Goal: Transaction & Acquisition: Book appointment/travel/reservation

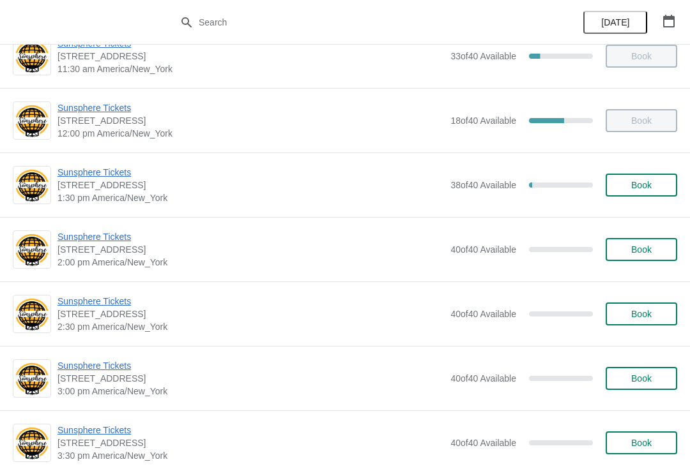
scroll to position [285, 0]
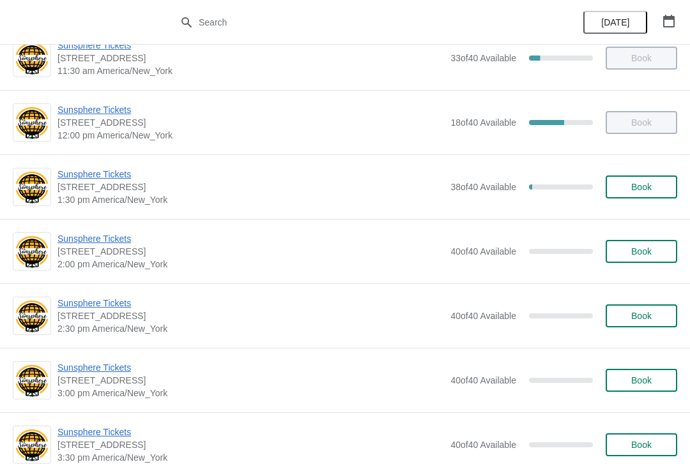
click at [102, 179] on span "Sunsphere Tickets" at bounding box center [250, 174] width 386 height 13
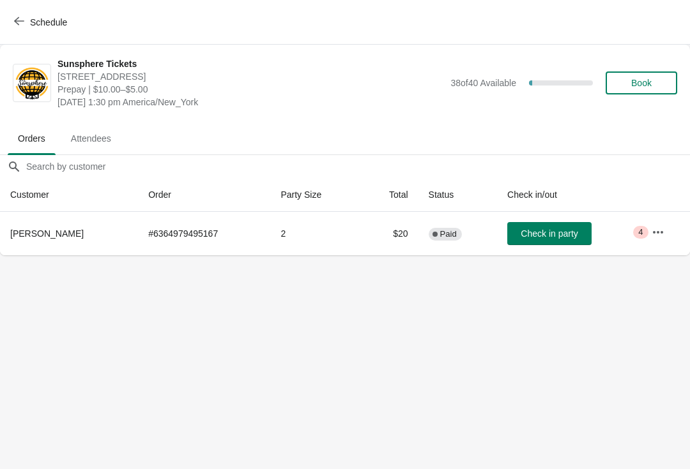
click at [657, 85] on span "Book" at bounding box center [641, 83] width 49 height 10
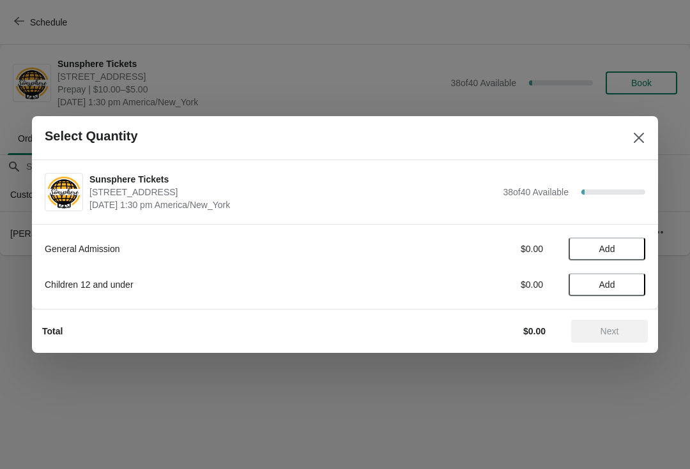
click at [629, 249] on span "Add" at bounding box center [607, 249] width 54 height 10
click at [622, 254] on icon at bounding box center [628, 249] width 13 height 13
click at [630, 252] on icon at bounding box center [628, 249] width 13 height 13
click at [584, 249] on icon at bounding box center [585, 248] width 4 height 1
click at [626, 287] on span "Add" at bounding box center [607, 285] width 54 height 10
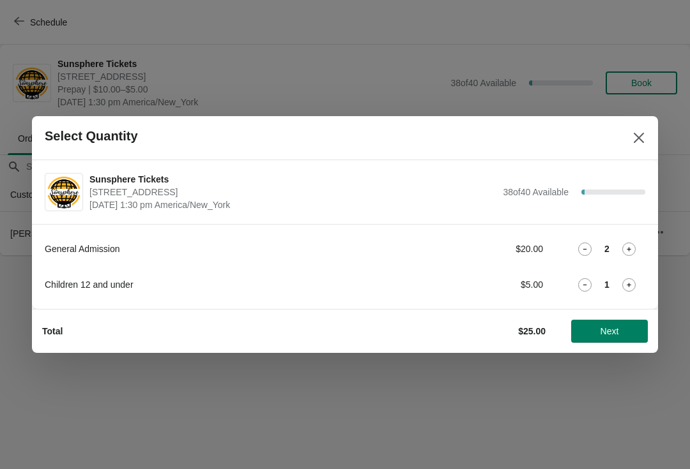
click at [624, 290] on icon at bounding box center [628, 284] width 13 height 13
click at [619, 320] on button "Next" at bounding box center [609, 331] width 77 height 23
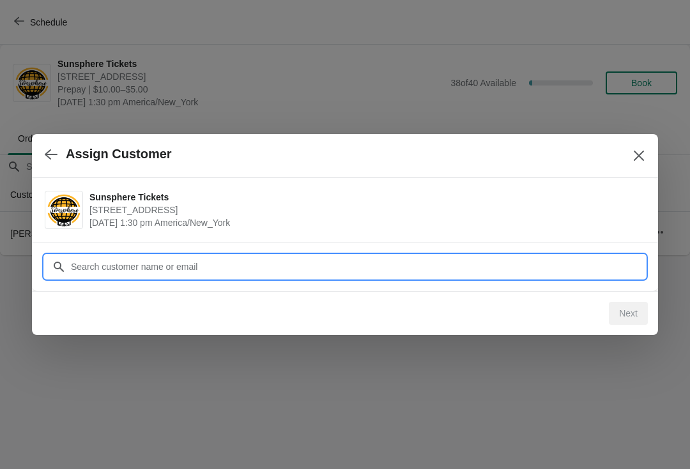
click at [576, 273] on input "Customer" at bounding box center [357, 266] width 575 height 23
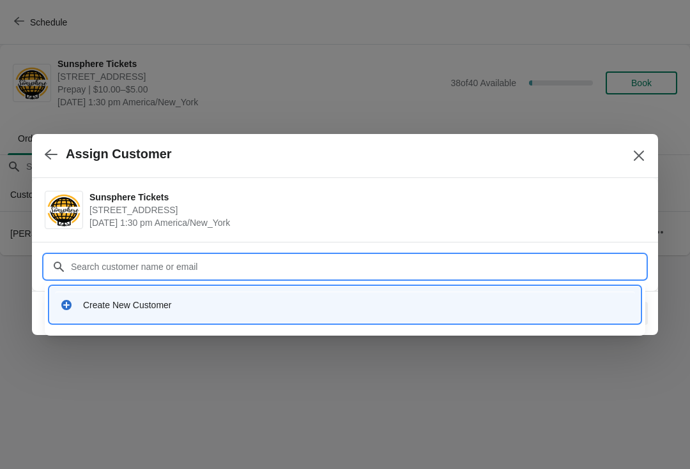
click at [354, 288] on div "Create New Customer" at bounding box center [345, 305] width 590 height 36
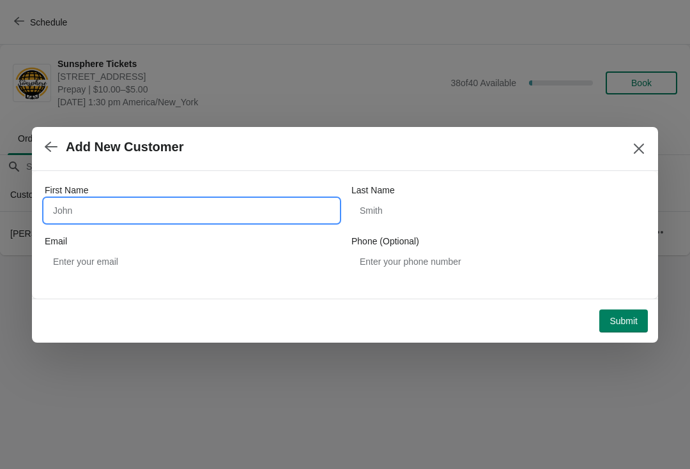
click at [266, 201] on input "First Name" at bounding box center [192, 210] width 294 height 23
type input "W"
click at [618, 307] on div "Submit" at bounding box center [342, 319] width 611 height 28
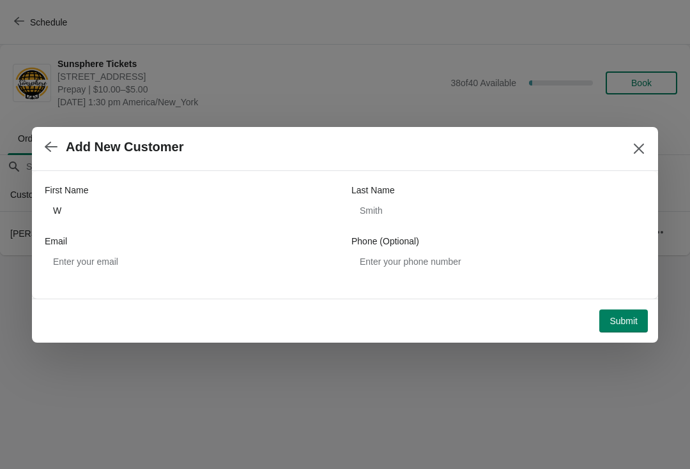
click at [619, 319] on span "Submit" at bounding box center [623, 321] width 28 height 10
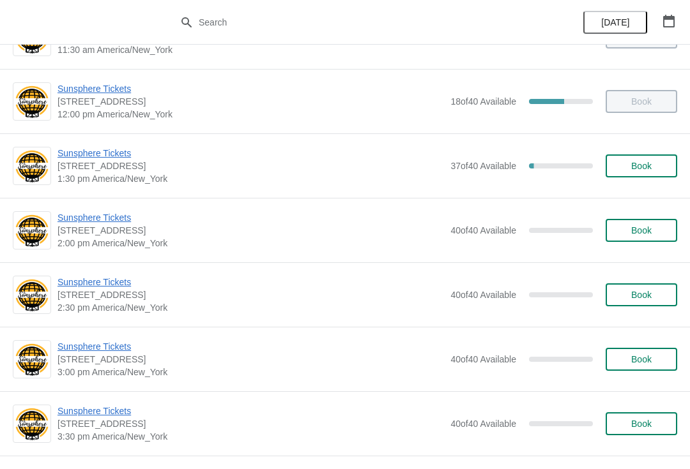
scroll to position [313, 0]
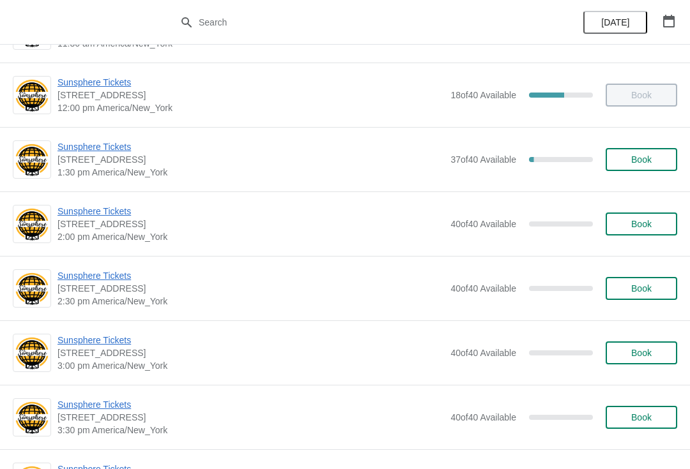
click at [669, 154] on button "Book" at bounding box center [641, 159] width 72 height 23
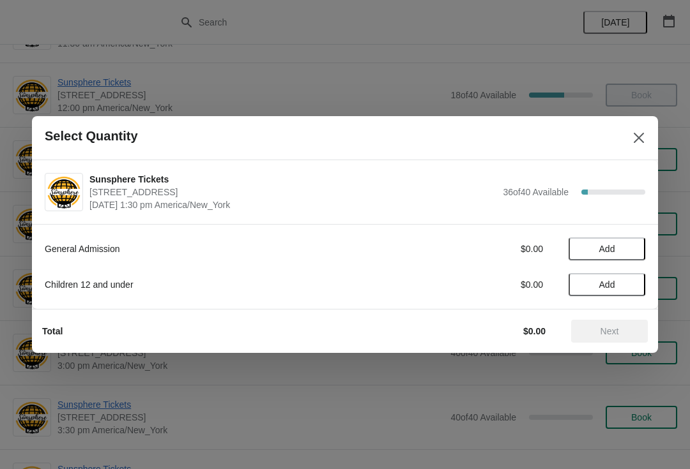
click at [623, 251] on span "Add" at bounding box center [607, 249] width 54 height 10
click at [634, 252] on icon at bounding box center [628, 249] width 13 height 13
click at [621, 333] on span "Next" at bounding box center [609, 331] width 56 height 10
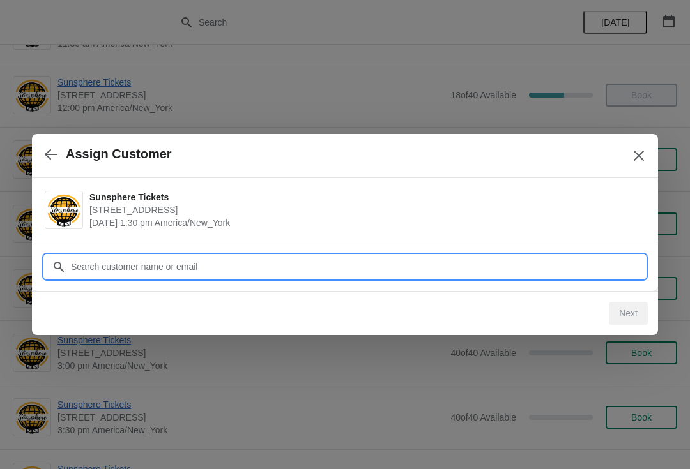
click at [566, 273] on input "Customer" at bounding box center [357, 266] width 575 height 23
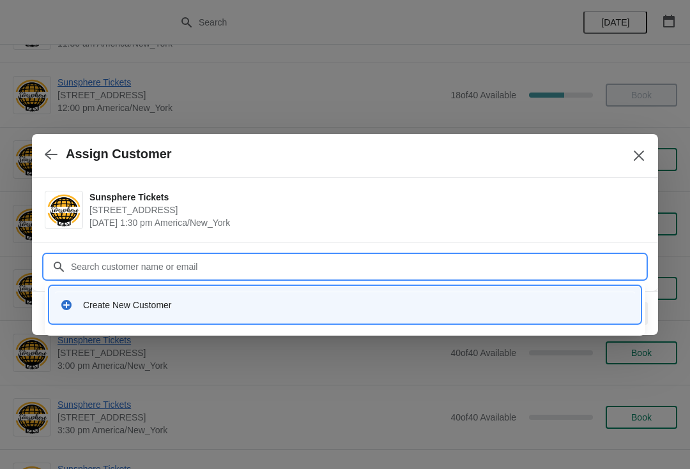
click at [318, 298] on div "Create New Customer" at bounding box center [345, 305] width 580 height 26
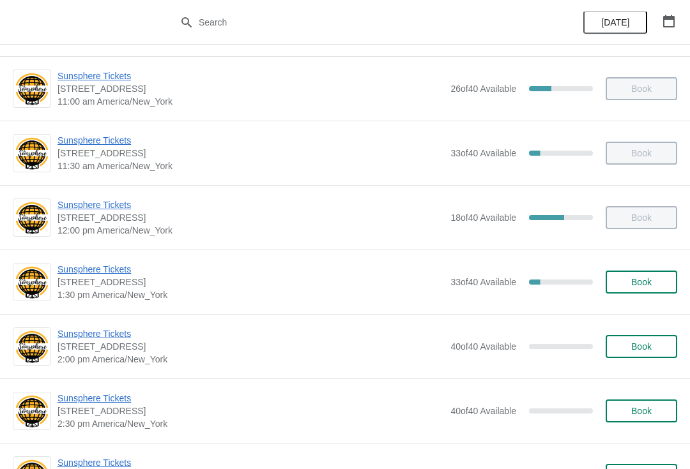
scroll to position [194, 0]
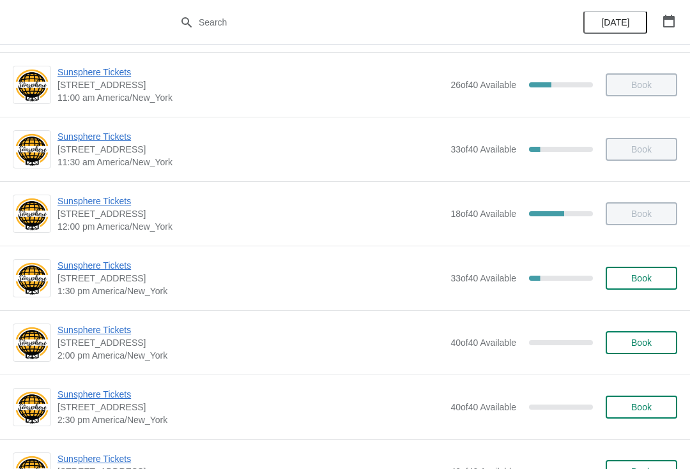
click at [637, 287] on button "Book" at bounding box center [641, 278] width 72 height 23
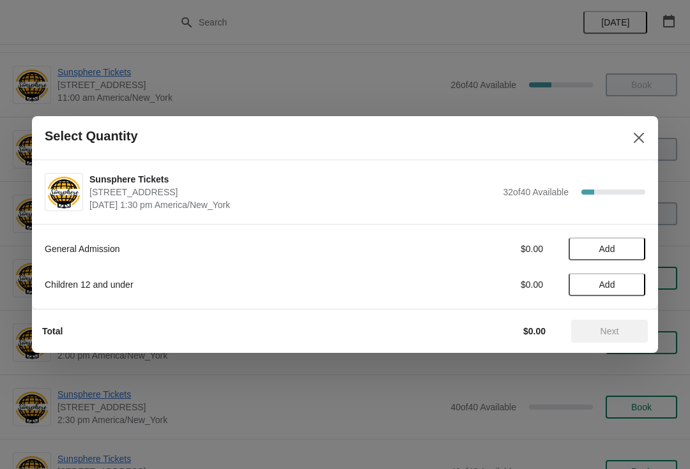
click at [620, 256] on button "Add" at bounding box center [606, 249] width 77 height 23
click at [619, 325] on button "Next" at bounding box center [609, 331] width 77 height 23
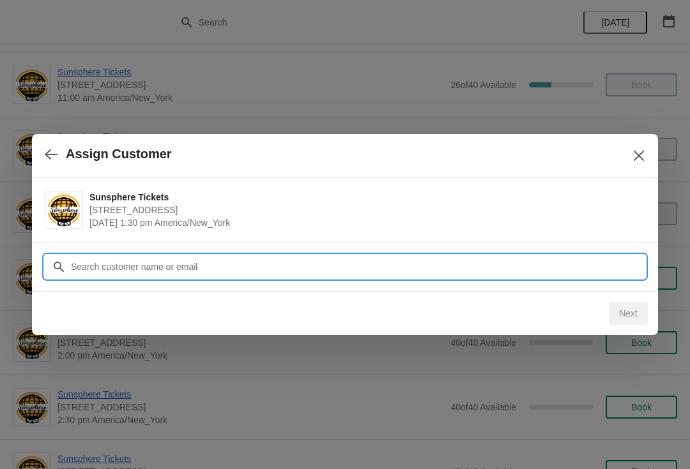
click at [387, 256] on input "Customer" at bounding box center [357, 266] width 575 height 23
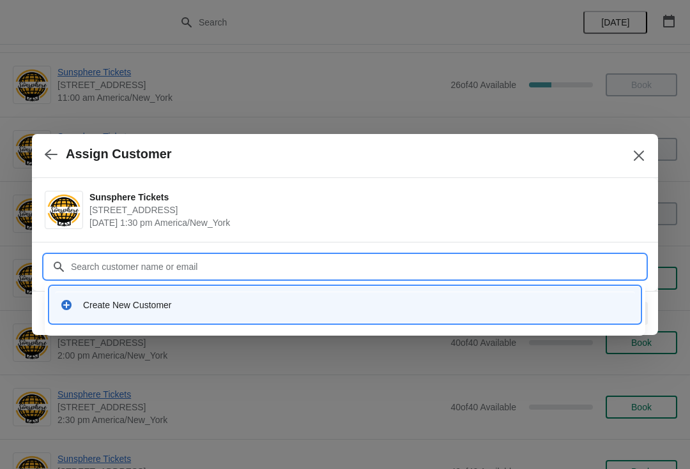
click at [146, 318] on div "Create New Customer" at bounding box center [345, 305] width 590 height 36
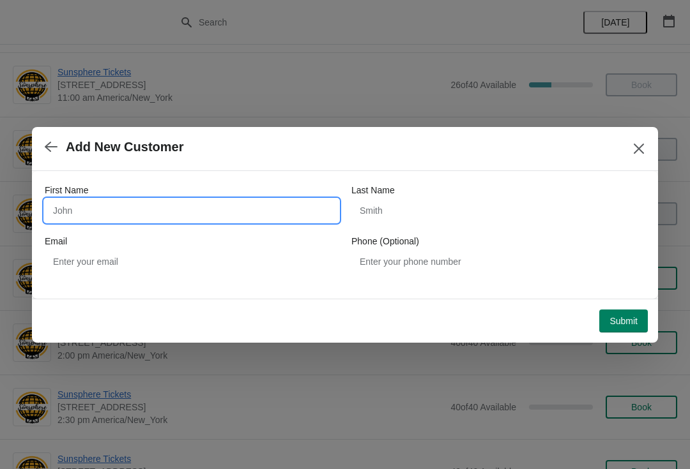
click at [139, 208] on input "First Name" at bounding box center [192, 210] width 294 height 23
type input "Walkin"
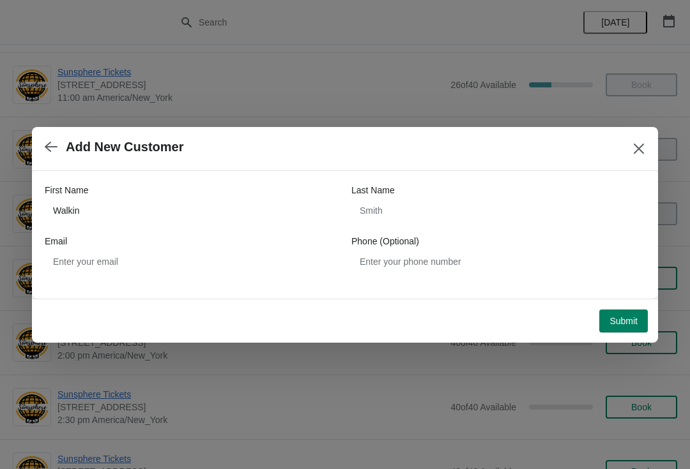
click at [632, 330] on button "Submit" at bounding box center [623, 321] width 49 height 23
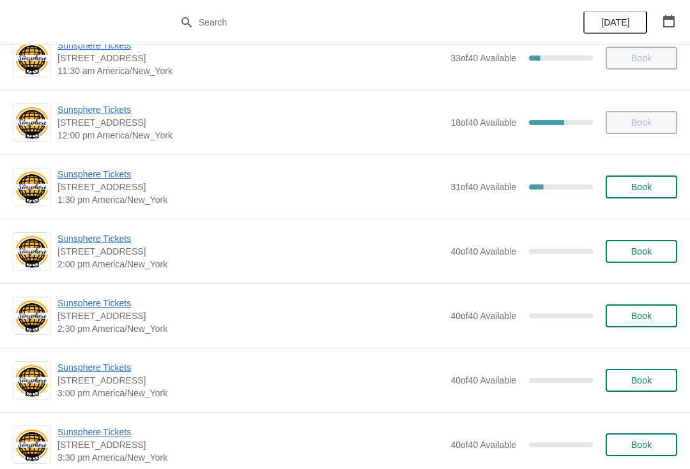
scroll to position [307, 0]
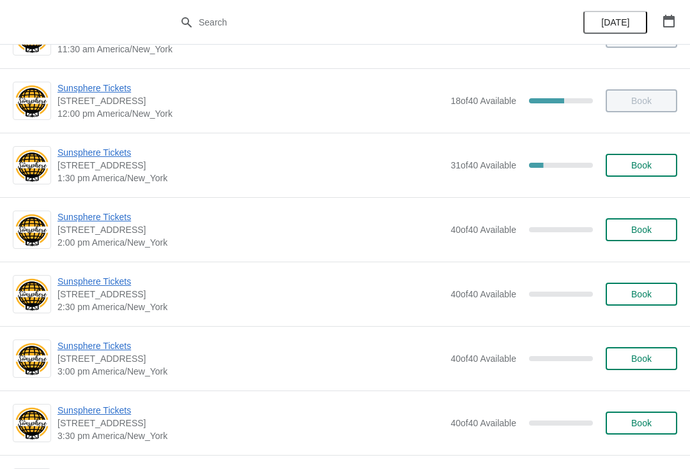
click at [660, 148] on div "Sunsphere Tickets 810 Clinch Avenue, Knoxville, TN, USA 1:30 pm America/New_Yor…" at bounding box center [366, 165] width 619 height 38
click at [651, 176] on button "Book" at bounding box center [641, 165] width 72 height 23
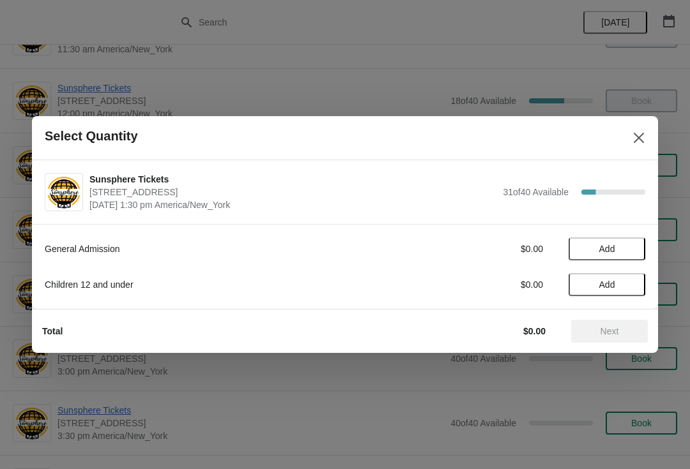
click at [623, 244] on span "Add" at bounding box center [607, 249] width 54 height 10
click at [632, 250] on icon at bounding box center [628, 249] width 13 height 13
click at [634, 247] on icon at bounding box center [628, 249] width 13 height 13
click at [605, 330] on span "Next" at bounding box center [609, 331] width 19 height 10
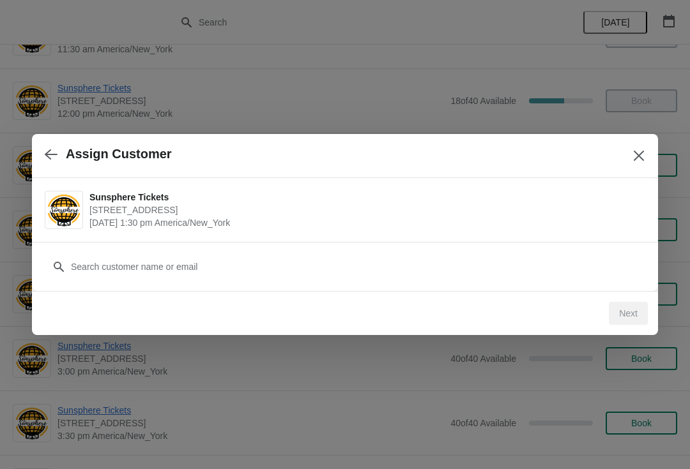
click at [514, 251] on div "Customer" at bounding box center [345, 261] width 600 height 36
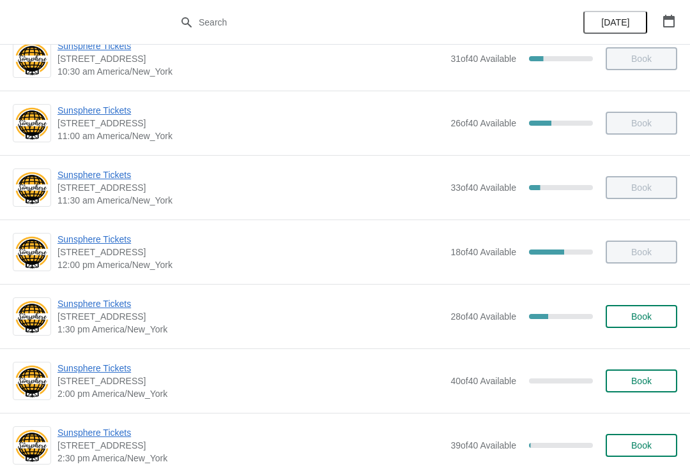
scroll to position [156, 0]
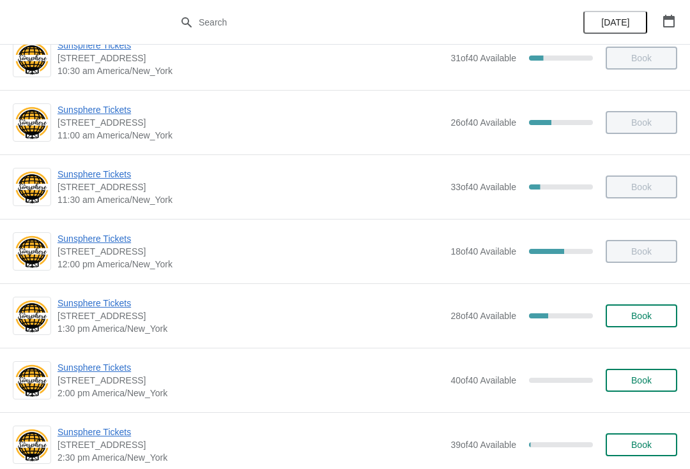
click at [649, 305] on button "Book" at bounding box center [641, 316] width 72 height 23
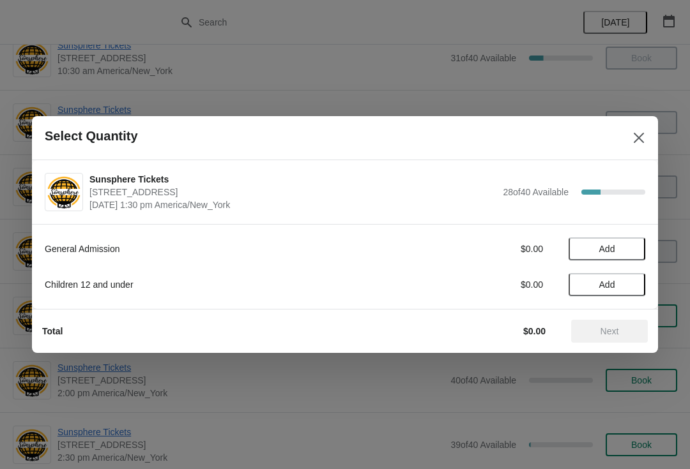
click at [623, 248] on span "Add" at bounding box center [607, 249] width 54 height 10
click at [632, 255] on icon at bounding box center [628, 249] width 13 height 13
click at [634, 245] on icon at bounding box center [628, 249] width 13 height 13
click at [612, 325] on button "Next" at bounding box center [609, 331] width 77 height 23
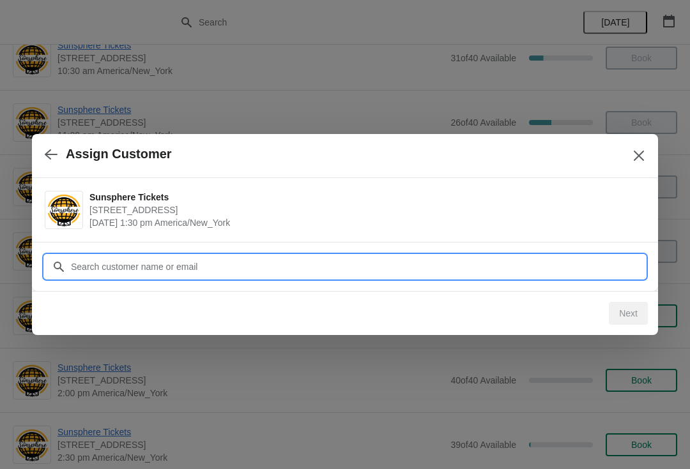
click at [478, 267] on input "Customer" at bounding box center [357, 266] width 575 height 23
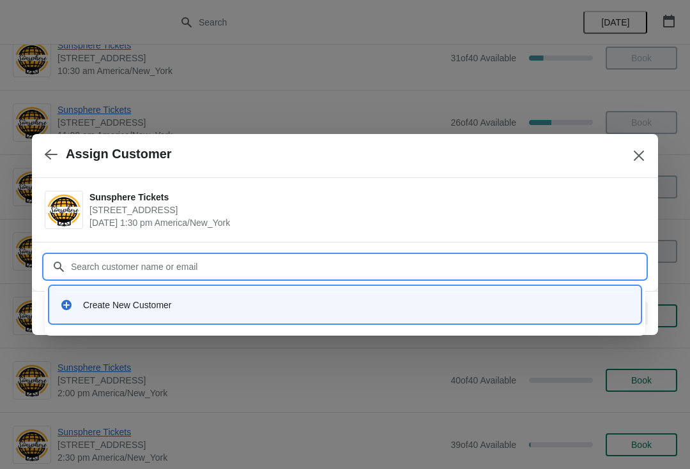
click at [231, 305] on div "Create New Customer" at bounding box center [356, 305] width 547 height 13
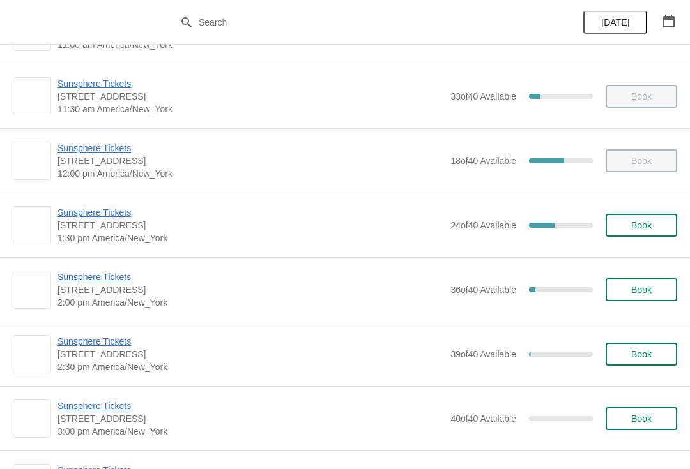
scroll to position [264, 0]
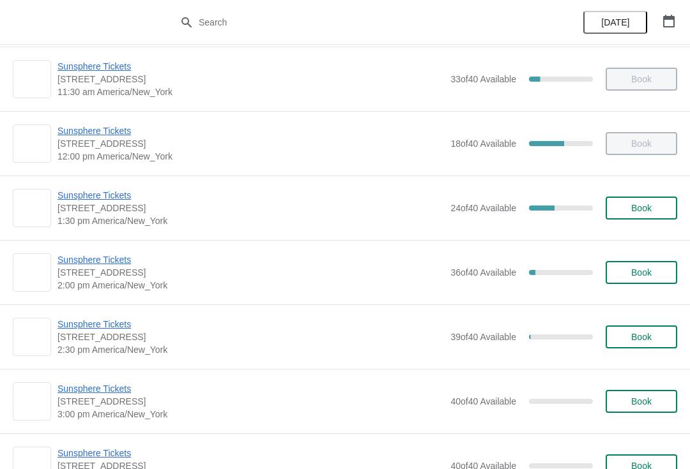
click at [663, 206] on span "Book" at bounding box center [641, 208] width 49 height 10
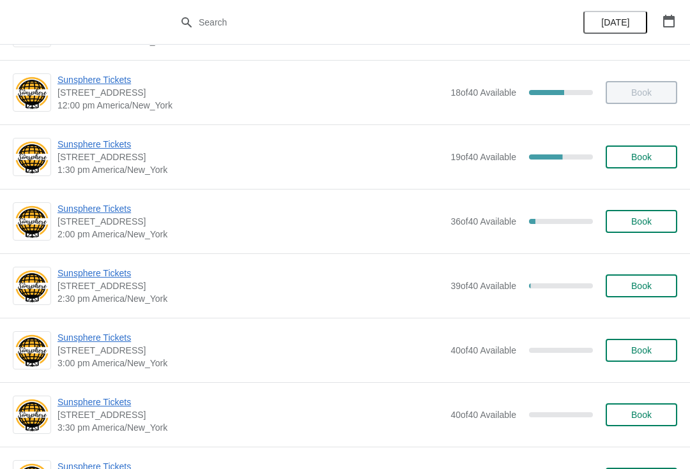
scroll to position [313, 0]
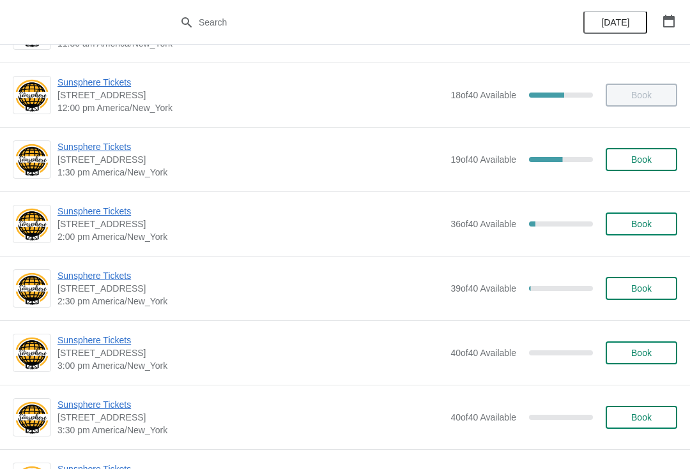
click at [126, 211] on span "Sunsphere Tickets" at bounding box center [250, 211] width 386 height 13
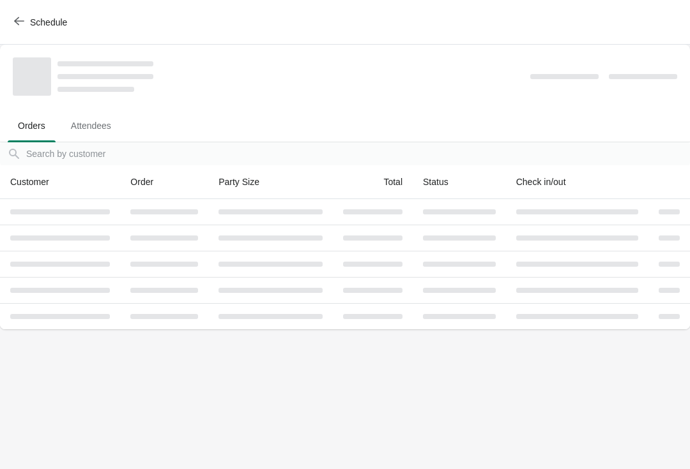
scroll to position [0, 0]
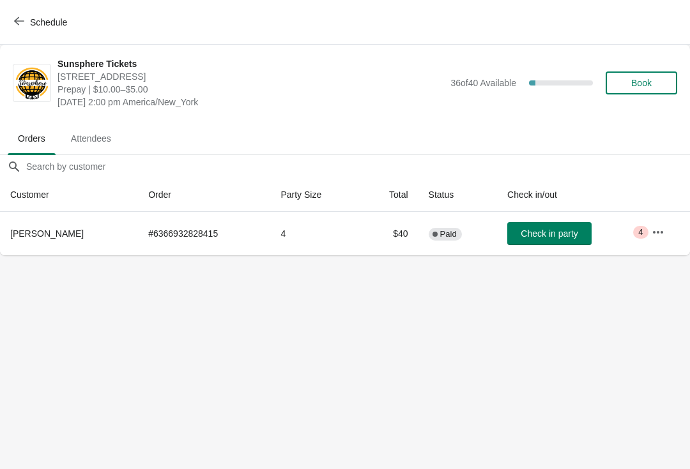
click at [561, 230] on span "Check in party" at bounding box center [548, 234] width 57 height 10
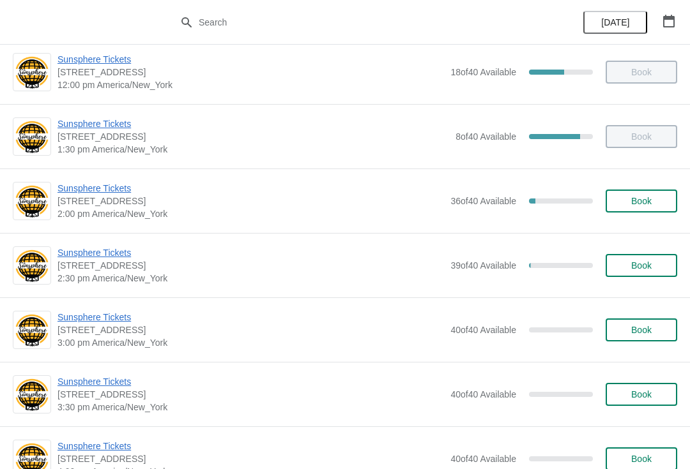
scroll to position [348, 0]
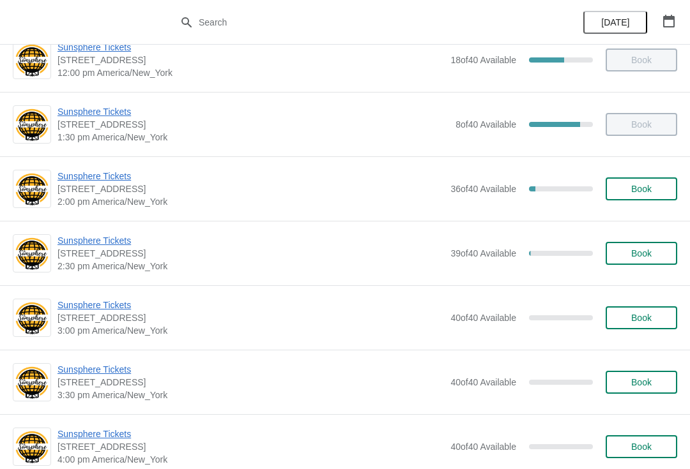
click at [650, 244] on button "Book" at bounding box center [641, 253] width 72 height 23
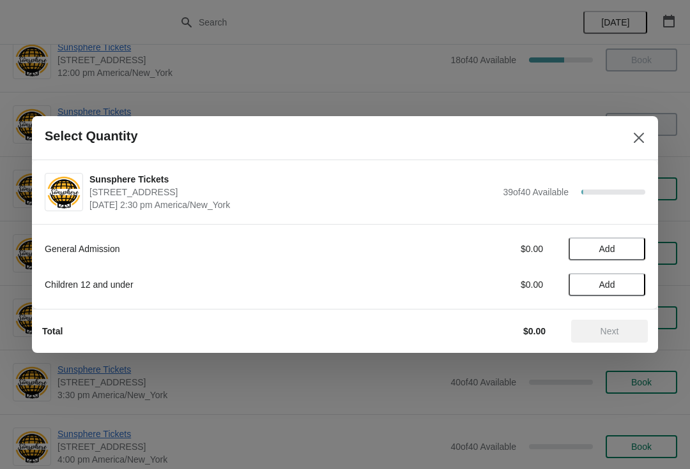
click at [621, 259] on button "Add" at bounding box center [606, 249] width 77 height 23
click at [622, 262] on div "General Admission $10.00 1 Children 12 and under $0.00 Add" at bounding box center [345, 261] width 600 height 72
click at [632, 252] on icon at bounding box center [628, 249] width 13 height 13
click at [612, 334] on span "Next" at bounding box center [609, 331] width 19 height 10
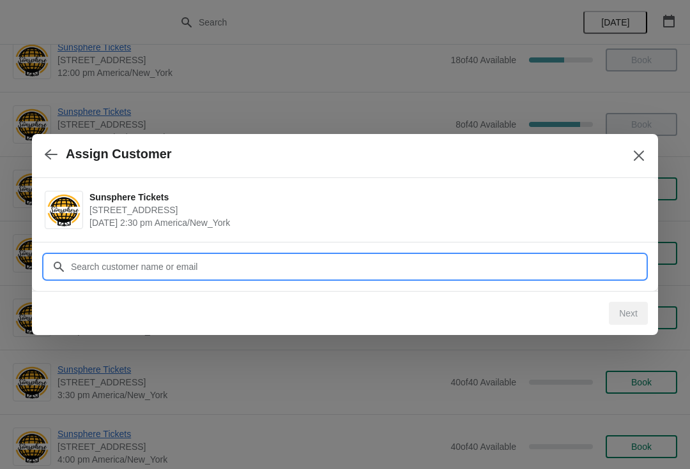
click at [526, 272] on input "Customer" at bounding box center [357, 266] width 575 height 23
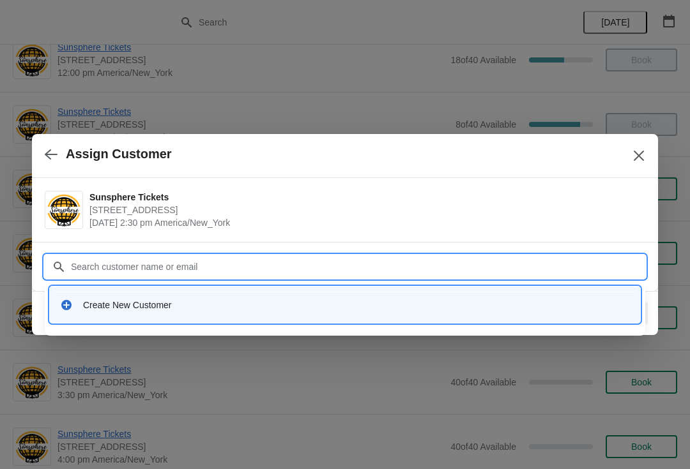
click at [225, 294] on div "Create New Customer" at bounding box center [345, 305] width 580 height 26
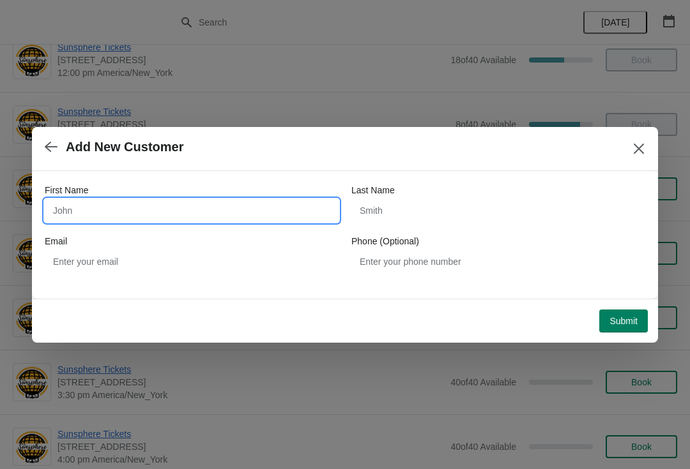
click at [152, 199] on input "First Name" at bounding box center [192, 210] width 294 height 23
type input "W"
click at [625, 305] on div "Submit" at bounding box center [342, 319] width 611 height 28
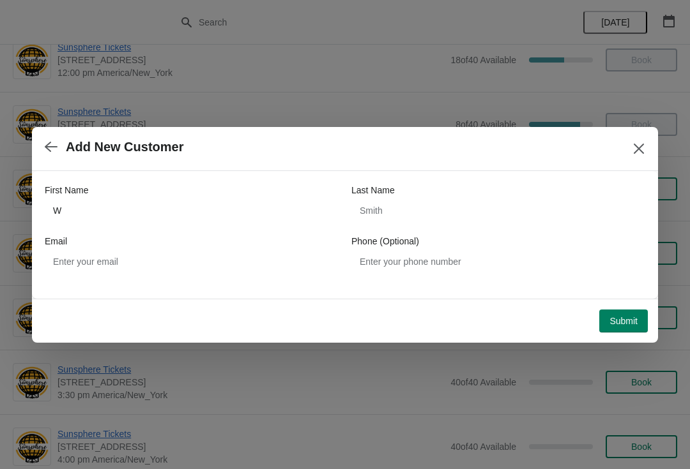
click at [623, 311] on button "Submit" at bounding box center [623, 321] width 49 height 23
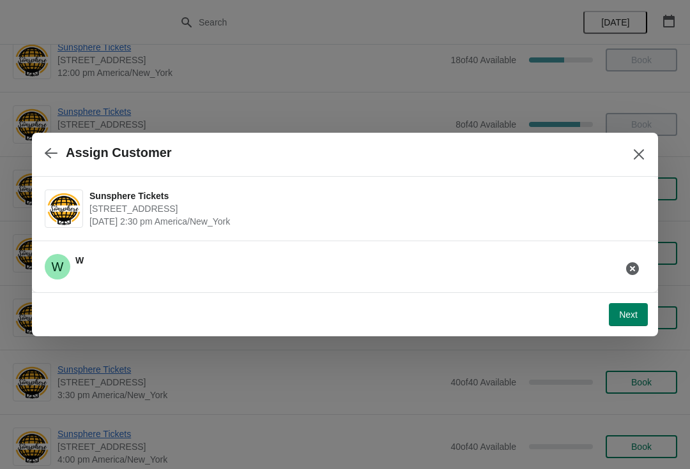
click at [625, 310] on span "Next" at bounding box center [628, 315] width 19 height 10
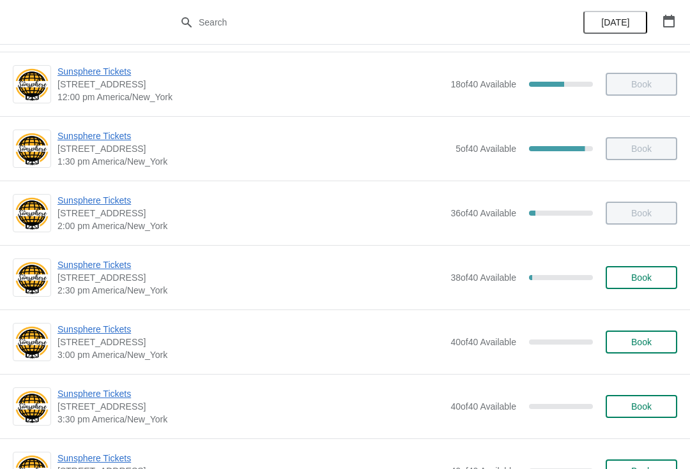
scroll to position [325, 0]
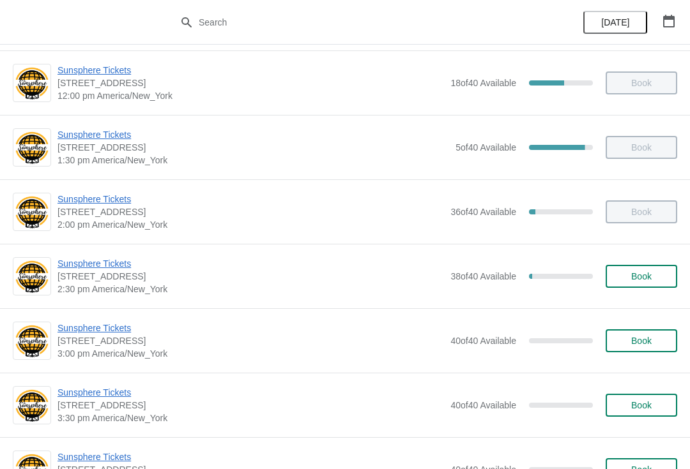
click at [629, 279] on span "Book" at bounding box center [641, 276] width 49 height 10
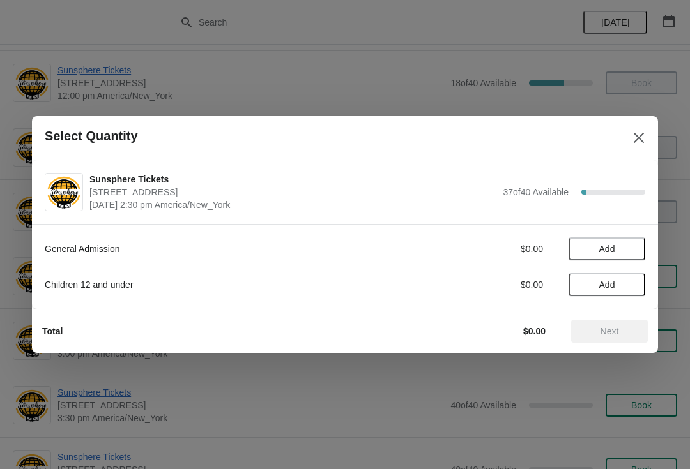
click at [637, 249] on button "Add" at bounding box center [606, 249] width 77 height 23
click at [634, 248] on icon at bounding box center [628, 249] width 13 height 13
click at [600, 328] on span "Next" at bounding box center [609, 331] width 19 height 10
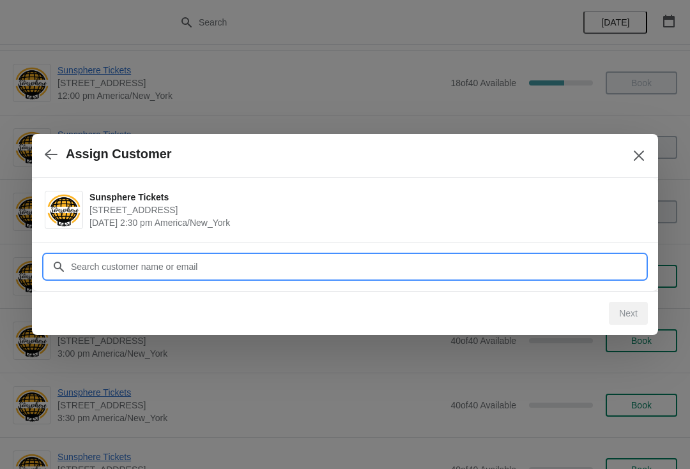
click at [555, 271] on input "Customer" at bounding box center [357, 266] width 575 height 23
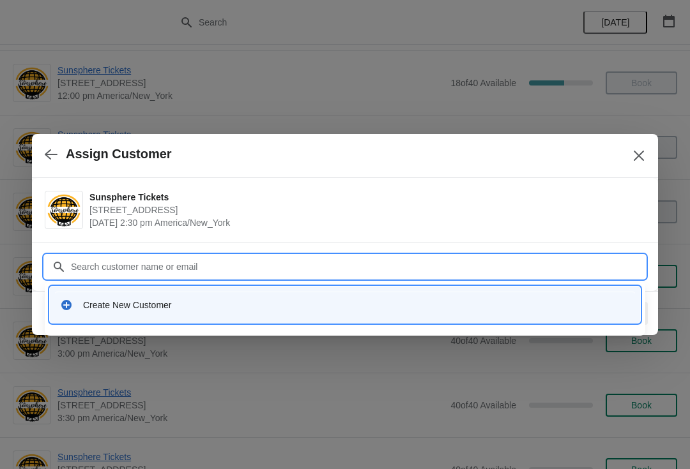
click at [262, 310] on div "Create New Customer" at bounding box center [356, 305] width 547 height 13
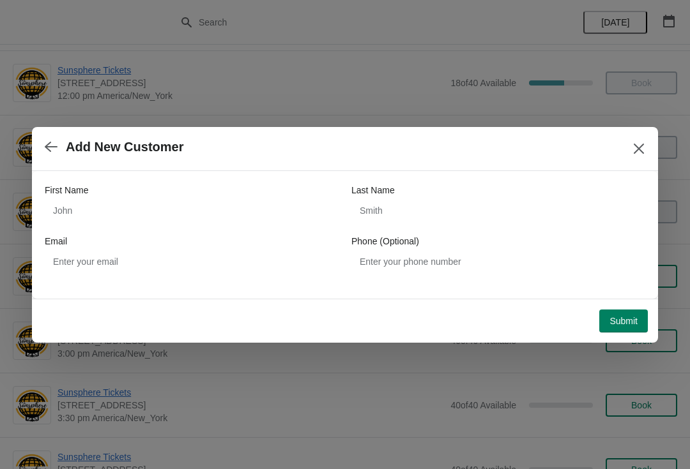
click at [247, 243] on div "Email" at bounding box center [192, 241] width 294 height 13
click at [248, 187] on div "First Name" at bounding box center [192, 190] width 294 height 13
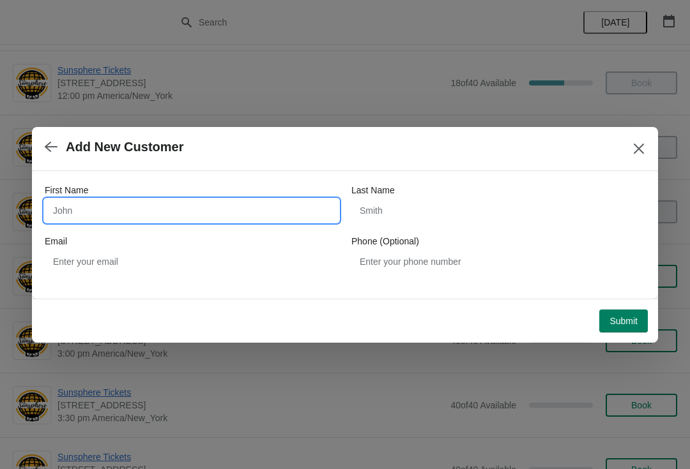
click at [201, 202] on input "First Name" at bounding box center [192, 210] width 294 height 23
type input "W"
click at [620, 307] on div "Submit" at bounding box center [342, 319] width 611 height 28
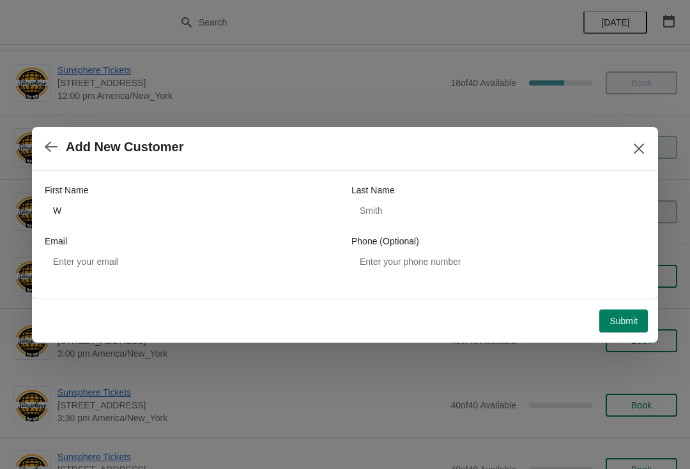
click at [623, 322] on span "Submit" at bounding box center [623, 321] width 28 height 10
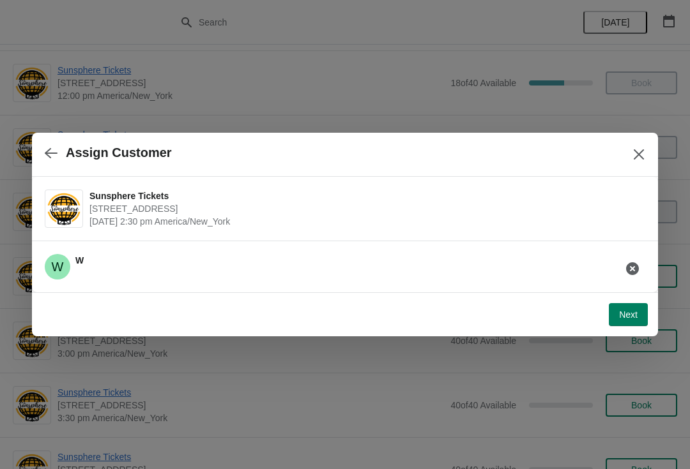
click at [630, 319] on span "Next" at bounding box center [628, 315] width 19 height 10
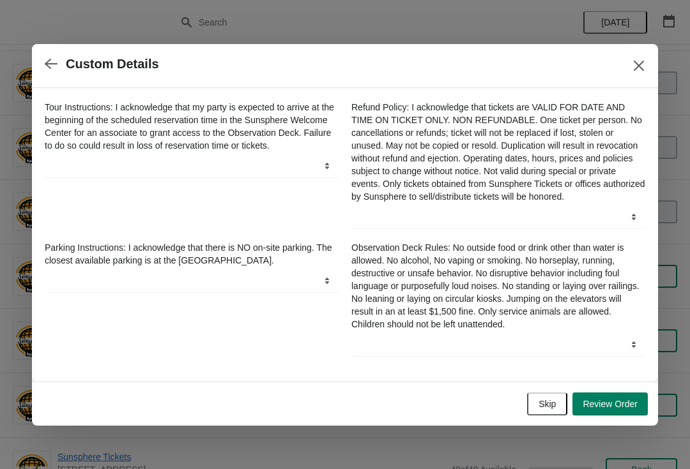
click at [552, 400] on button "Skip" at bounding box center [547, 404] width 40 height 23
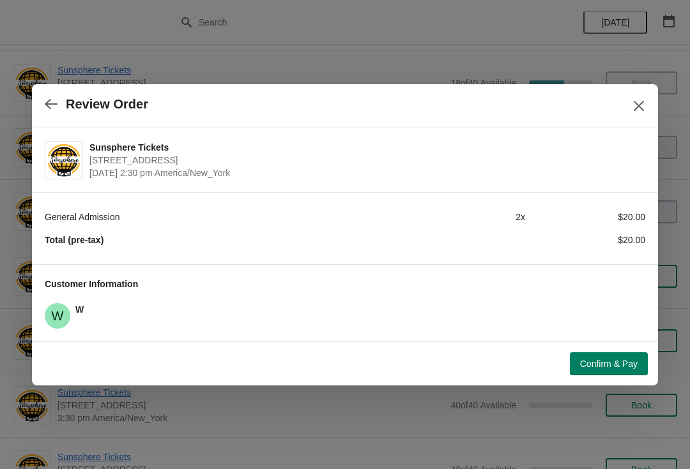
click at [595, 363] on span "Confirm & Pay" at bounding box center [608, 364] width 57 height 10
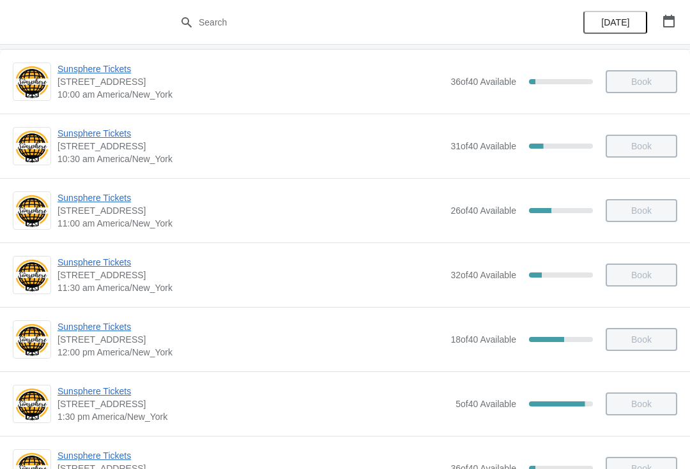
scroll to position [183, 0]
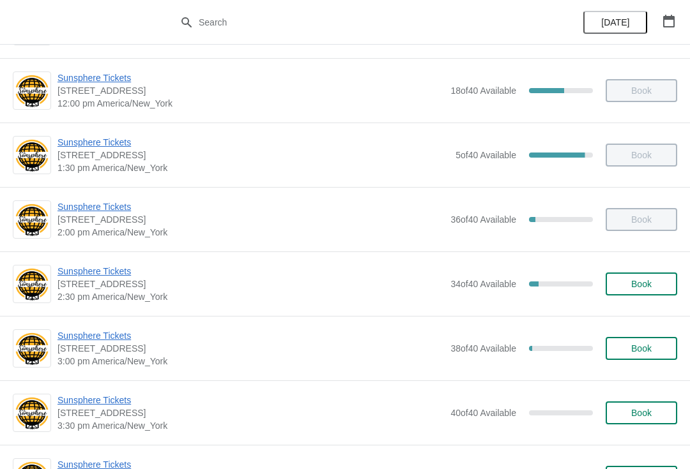
scroll to position [382, 0]
click at [655, 219] on span "Book" at bounding box center [641, 220] width 49 height 10
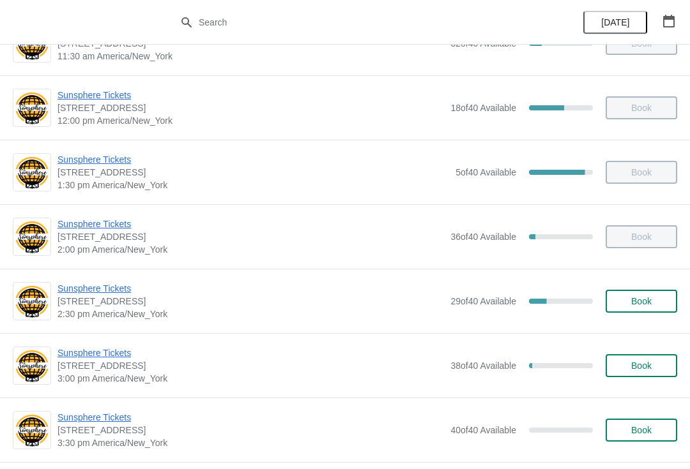
scroll to position [301, 0]
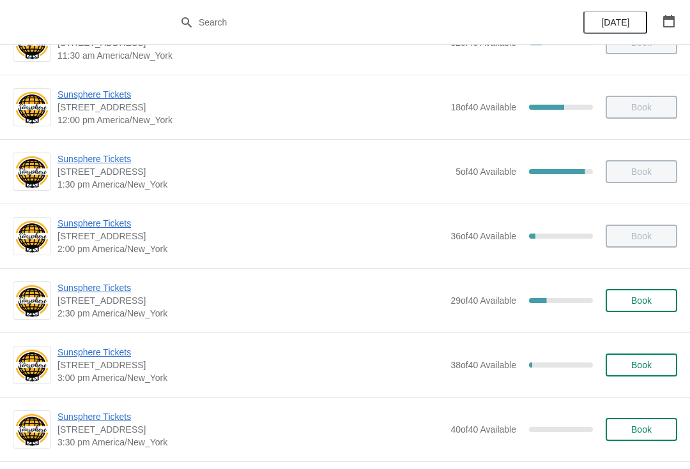
click at [107, 358] on span "Sunsphere Tickets" at bounding box center [250, 352] width 386 height 13
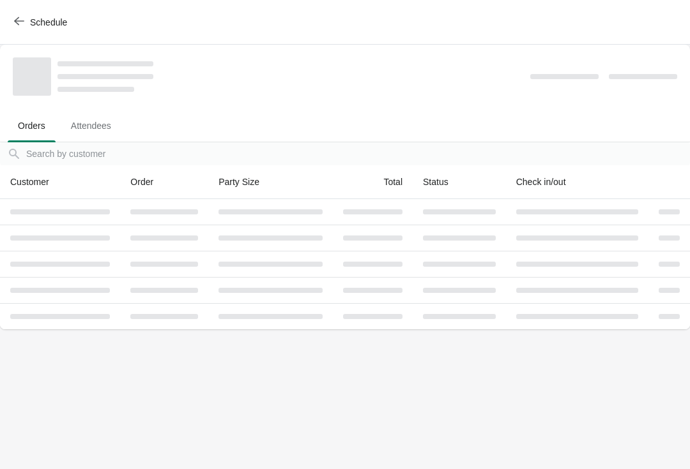
scroll to position [0, 0]
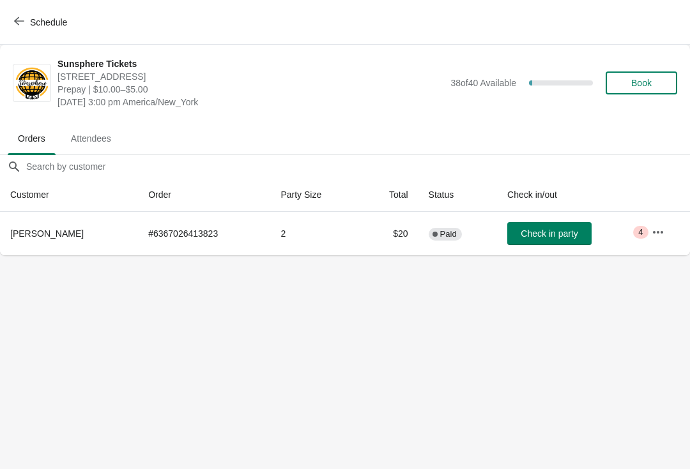
click at [549, 229] on span "Check in party" at bounding box center [548, 234] width 57 height 10
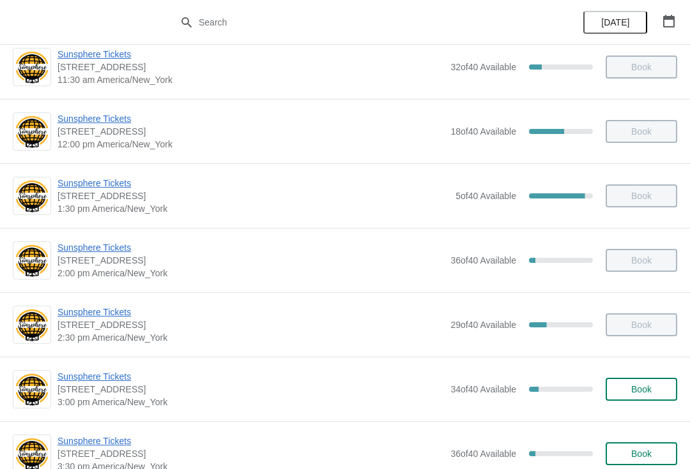
scroll to position [308, 0]
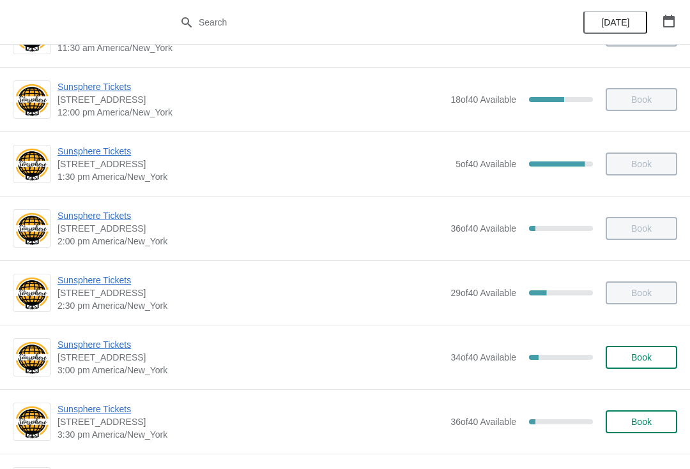
click at [646, 362] on span "Book" at bounding box center [641, 358] width 20 height 10
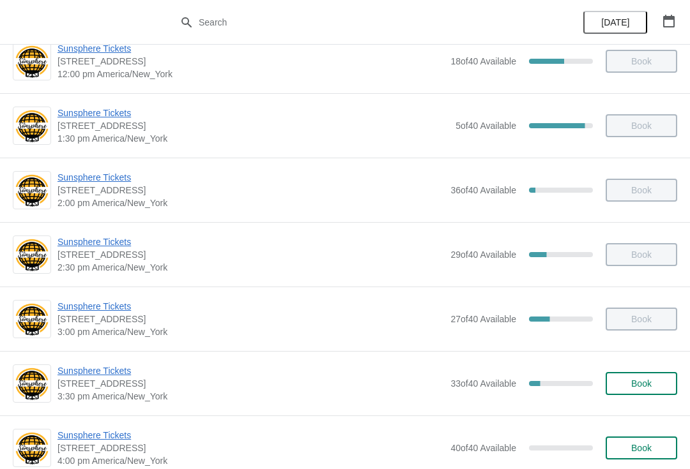
scroll to position [350, 0]
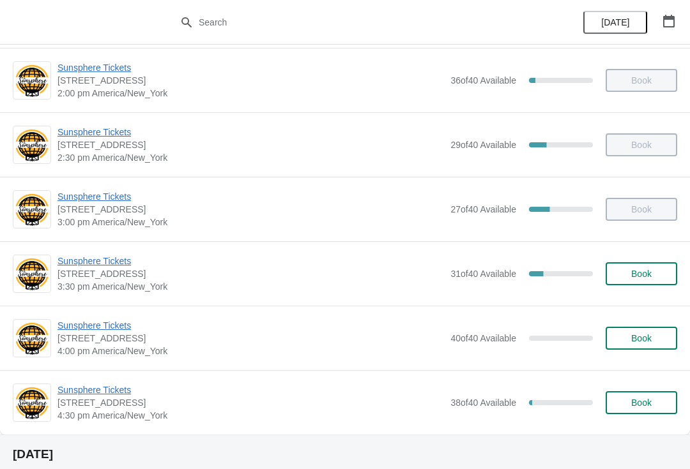
scroll to position [457, 0]
click at [132, 388] on span "Sunsphere Tickets" at bounding box center [250, 389] width 386 height 13
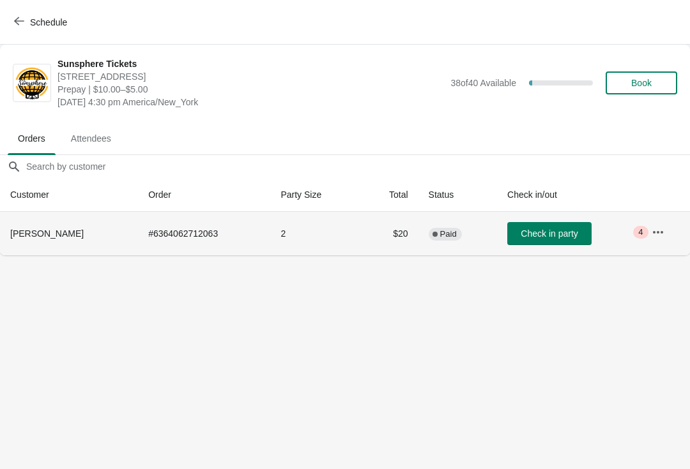
click at [563, 223] on button "Check in party" at bounding box center [549, 233] width 84 height 23
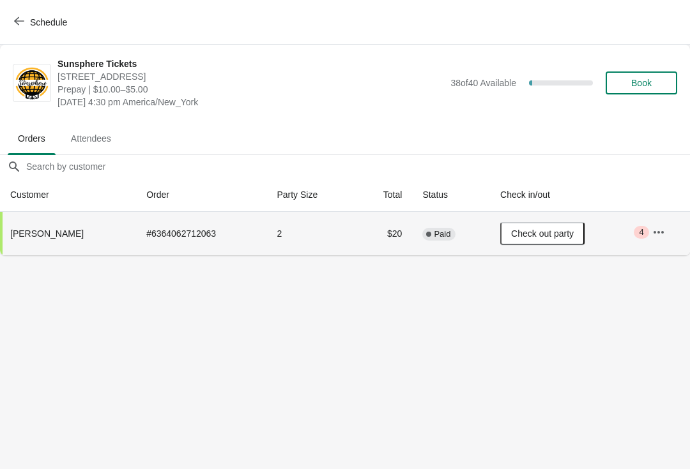
click at [60, 31] on button "Schedule" at bounding box center [41, 22] width 71 height 23
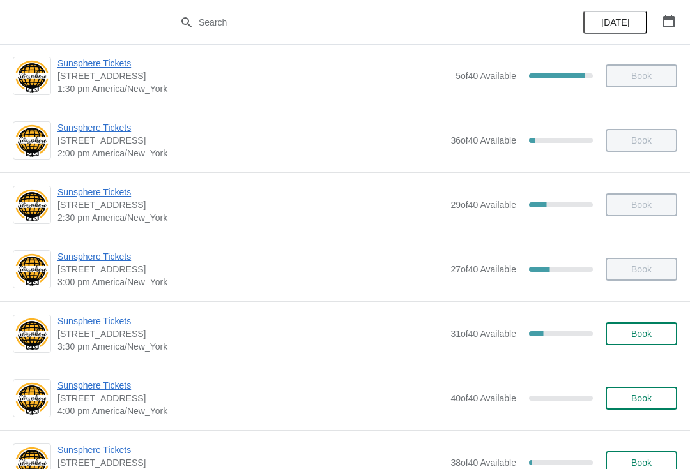
scroll to position [409, 0]
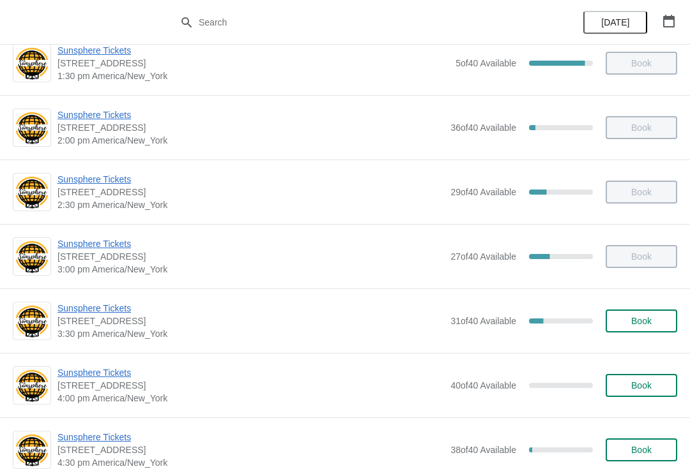
click at [653, 328] on button "Book" at bounding box center [641, 321] width 72 height 23
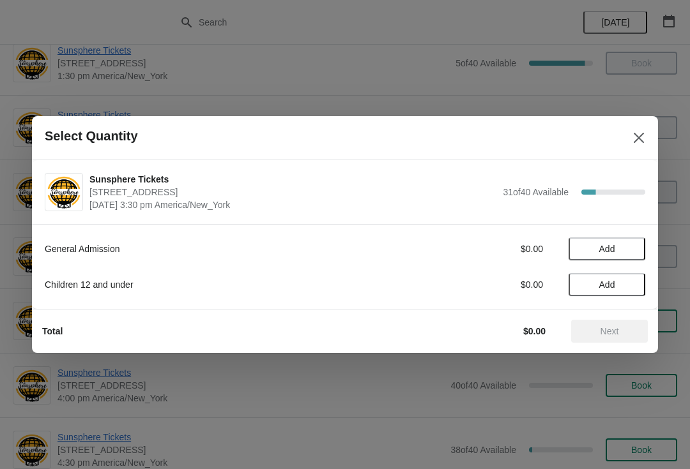
click at [628, 255] on button "Add" at bounding box center [606, 249] width 77 height 23
click at [630, 247] on icon at bounding box center [628, 249] width 13 height 13
click at [635, 247] on icon at bounding box center [628, 249] width 13 height 13
click at [635, 243] on icon at bounding box center [628, 249] width 13 height 13
click at [627, 285] on span "Add" at bounding box center [607, 285] width 54 height 10
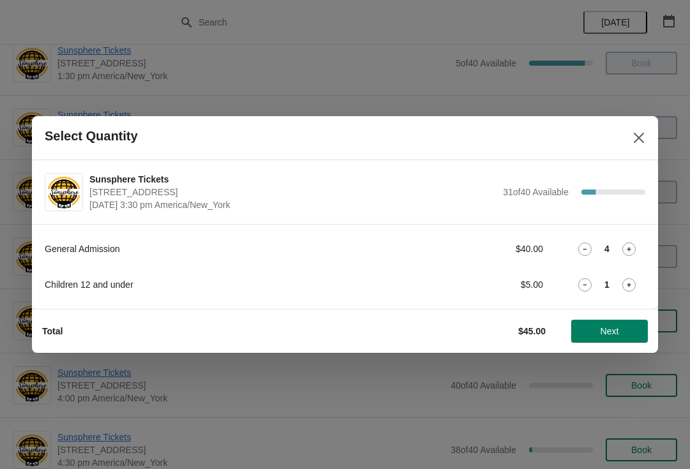
click at [621, 328] on span "Next" at bounding box center [609, 331] width 56 height 10
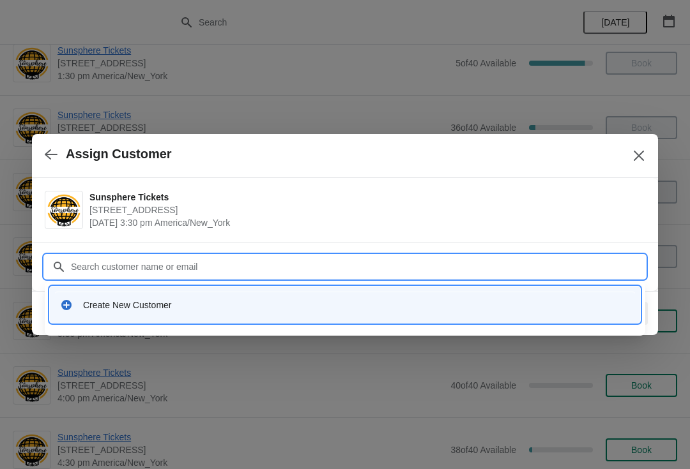
click at [224, 300] on div "Create New Customer" at bounding box center [356, 305] width 547 height 13
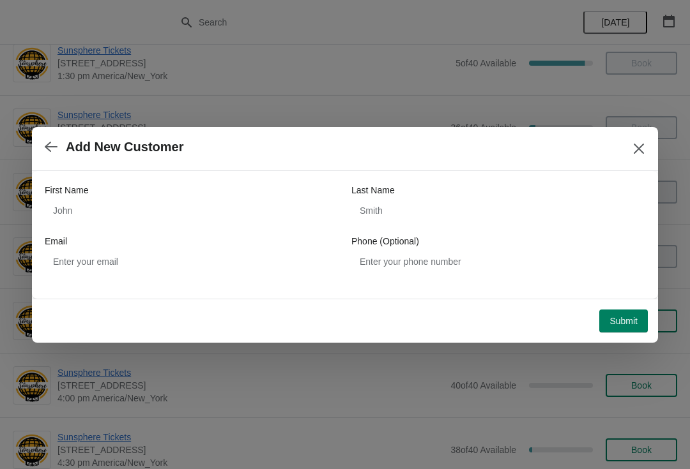
click at [139, 231] on div "First Name Last Name Email Phone (Optional)" at bounding box center [345, 228] width 600 height 89
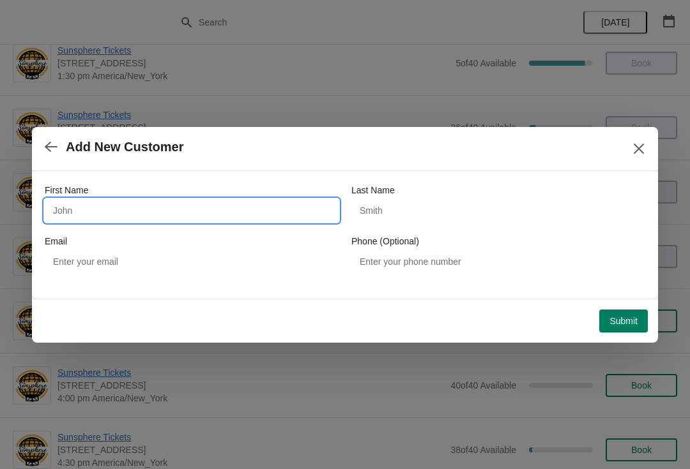
click at [135, 213] on input "First Name" at bounding box center [192, 210] width 294 height 23
type input "W"
click at [623, 310] on button "Submit" at bounding box center [623, 321] width 49 height 23
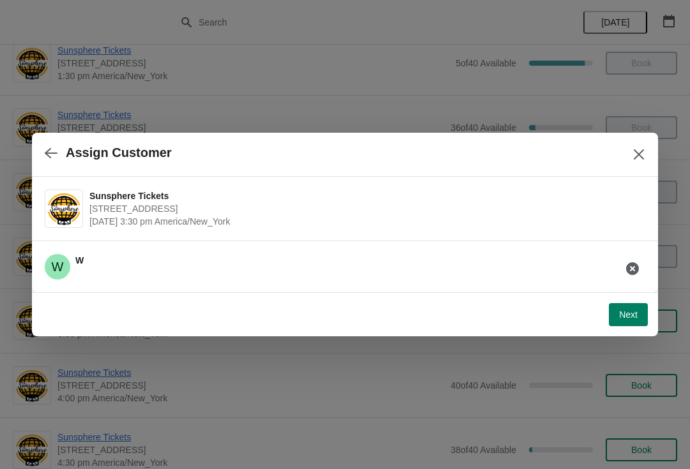
click at [628, 312] on span "Next" at bounding box center [628, 315] width 19 height 10
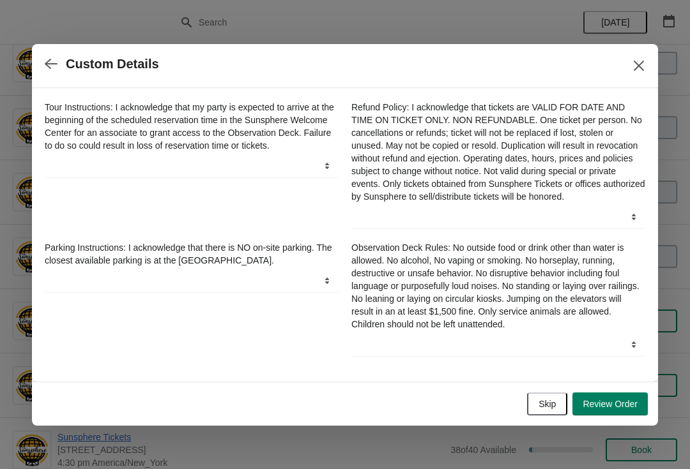
click at [559, 406] on button "Skip" at bounding box center [547, 404] width 40 height 23
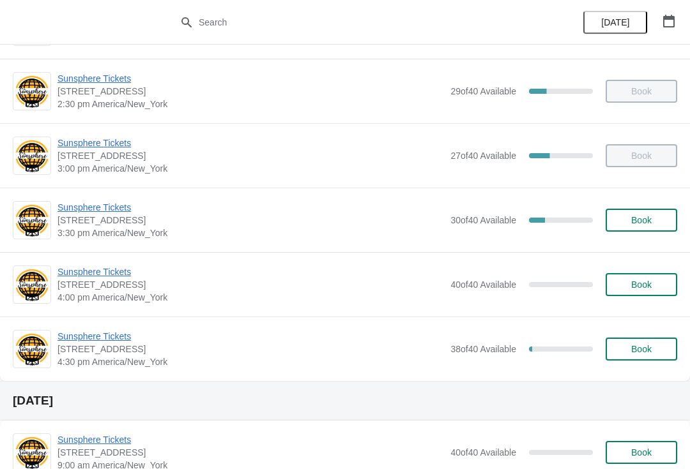
scroll to position [510, 0]
click at [649, 227] on button "Book" at bounding box center [641, 220] width 72 height 23
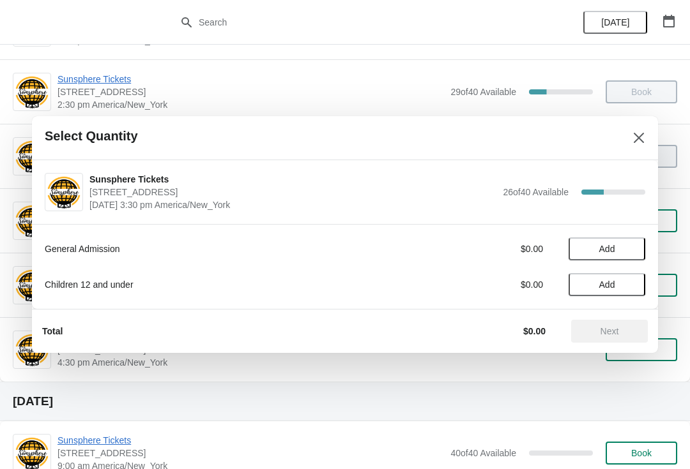
click at [621, 267] on div "General Admission $0.00 Add Children 12 and under $0.00 Add" at bounding box center [345, 261] width 600 height 72
click at [623, 260] on button "Add" at bounding box center [606, 249] width 77 height 23
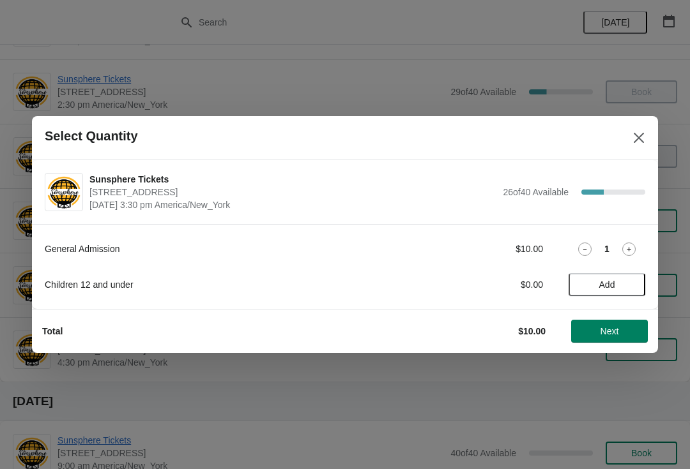
click at [636, 315] on div "Total $10.00 Next" at bounding box center [340, 326] width 616 height 33
click at [604, 335] on span "Next" at bounding box center [609, 331] width 19 height 10
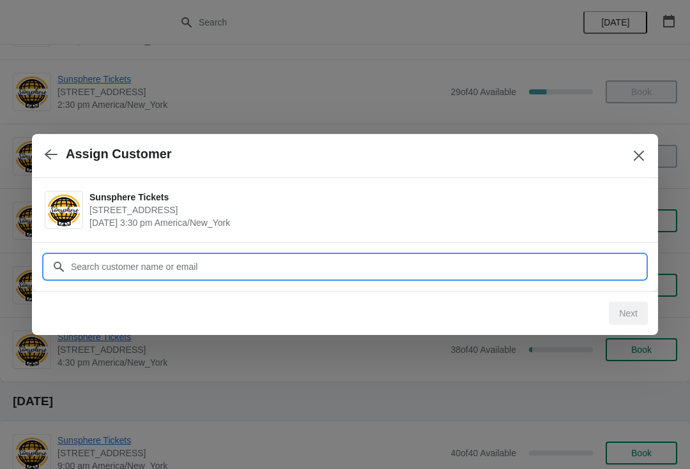
click at [277, 259] on input "Customer" at bounding box center [357, 266] width 575 height 23
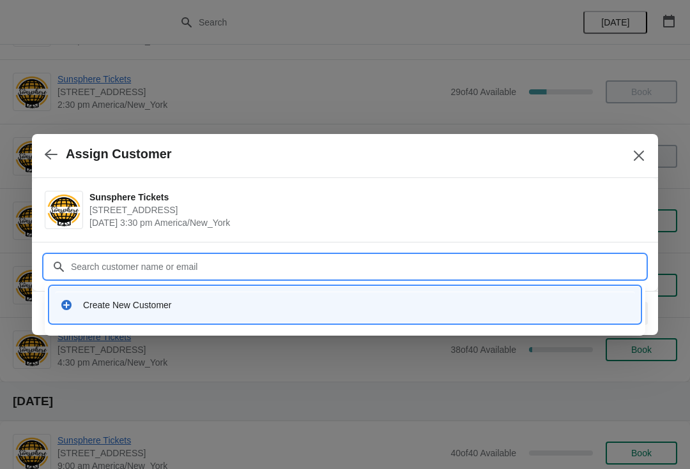
click at [221, 298] on div "Create New Customer" at bounding box center [345, 305] width 580 height 26
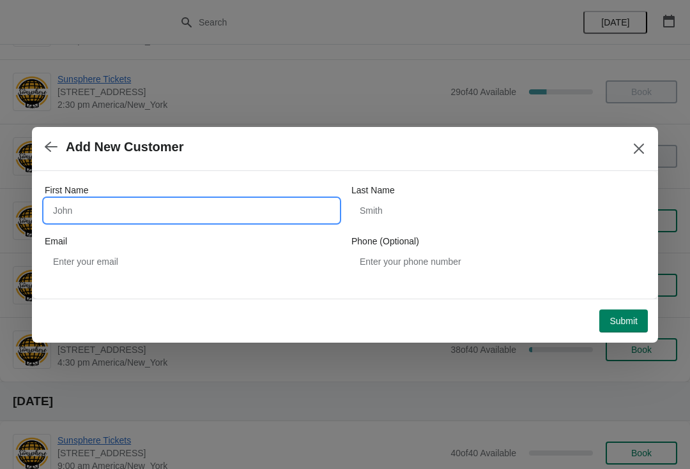
click at [148, 213] on input "First Name" at bounding box center [192, 210] width 294 height 23
type input "W"
click at [617, 296] on div "First Name W Last Name Email Phone (Optional)" at bounding box center [345, 235] width 626 height 128
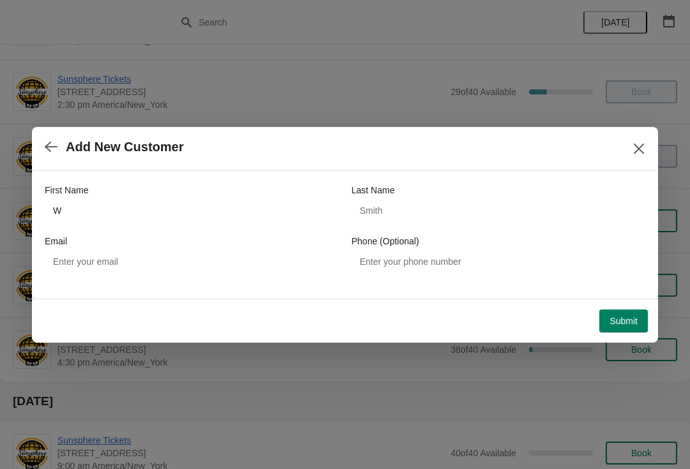
click at [621, 318] on span "Submit" at bounding box center [623, 321] width 28 height 10
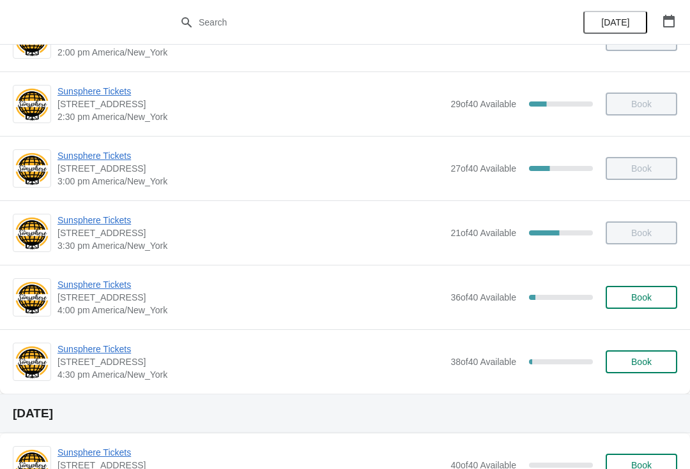
scroll to position [531, 0]
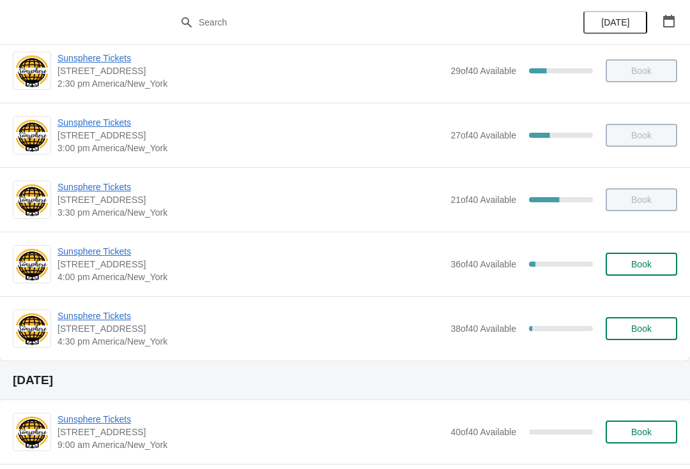
click at [631, 259] on span "Book" at bounding box center [641, 264] width 20 height 10
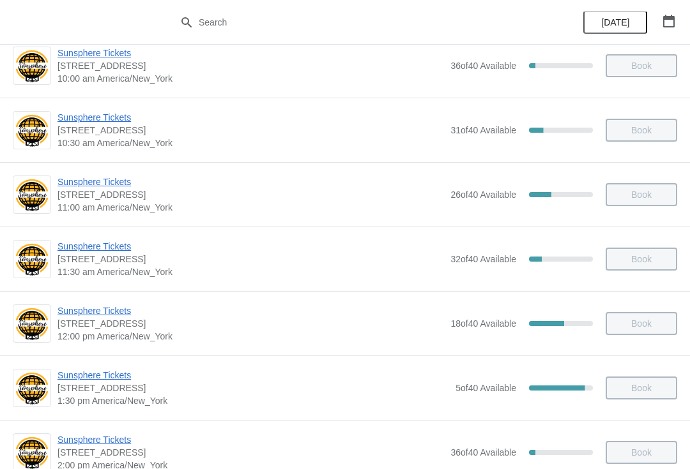
scroll to position [229, 0]
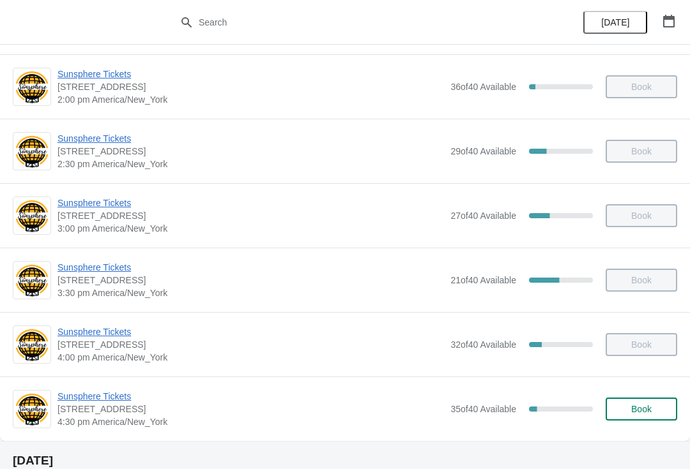
scroll to position [510, 0]
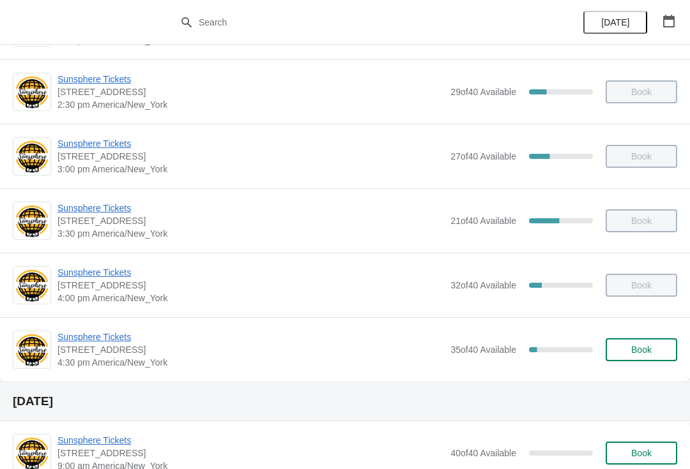
click at [646, 346] on span "Book" at bounding box center [641, 350] width 20 height 10
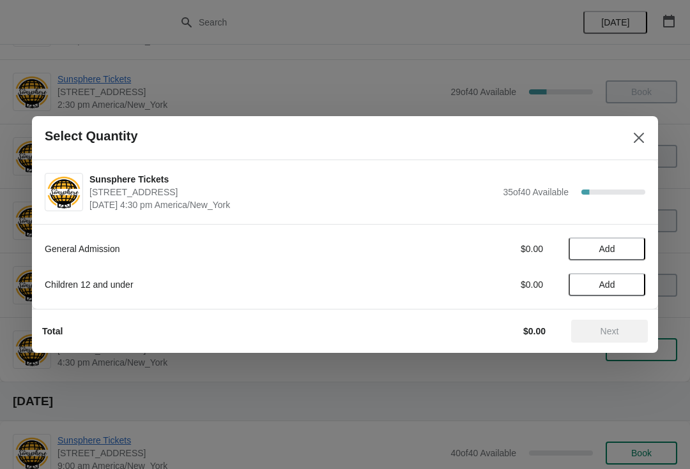
click at [627, 251] on span "Add" at bounding box center [607, 249] width 54 height 10
click at [623, 251] on icon at bounding box center [628, 249] width 13 height 13
click at [627, 245] on icon at bounding box center [628, 249] width 13 height 13
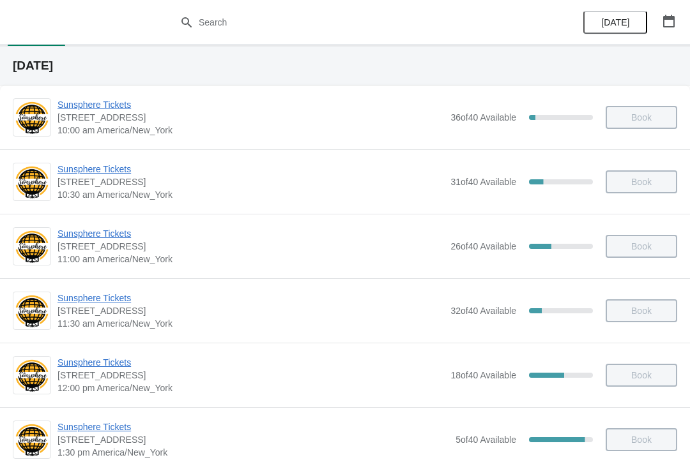
scroll to position [119, 0]
